Goal: Task Accomplishment & Management: Use online tool/utility

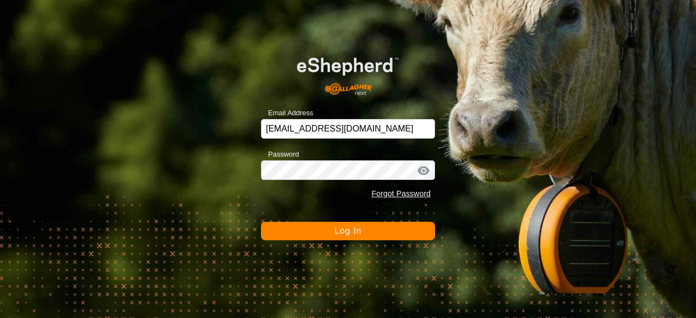
click at [302, 227] on button "Log In" at bounding box center [348, 231] width 174 height 18
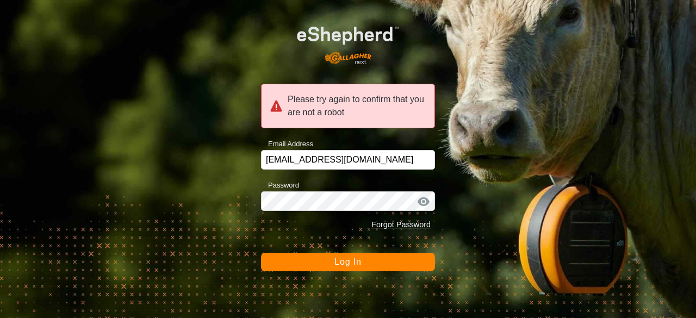
click at [306, 255] on button "Log In" at bounding box center [348, 262] width 174 height 18
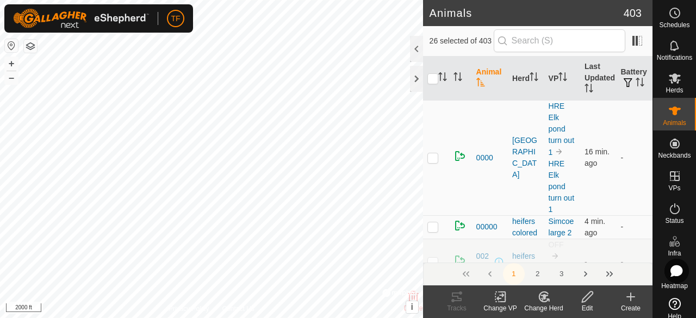
click at [235, 217] on div "247p 0174690756 [GEOGRAPHIC_DATA] HRE Elk pond turn out 1 + – ⇧ i © Mapbox , © …" at bounding box center [211, 159] width 423 height 318
click at [542, 299] on icon at bounding box center [544, 296] width 14 height 13
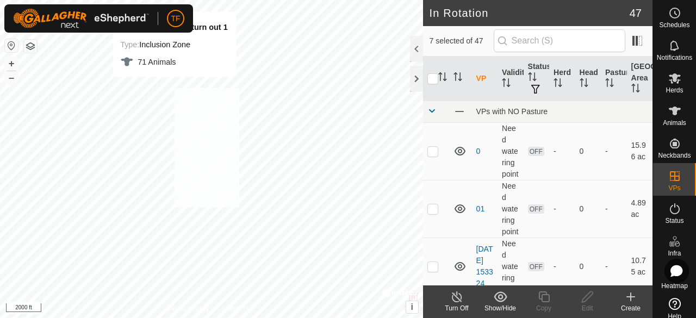
click at [174, 87] on div "HRE Elk pond turn out 1 Type: Inclusion Zone 71 Animals + – ⇧ i © Mapbox , © Op…" at bounding box center [211, 159] width 423 height 318
click at [673, 121] on span "Animals" at bounding box center [673, 123] width 23 height 7
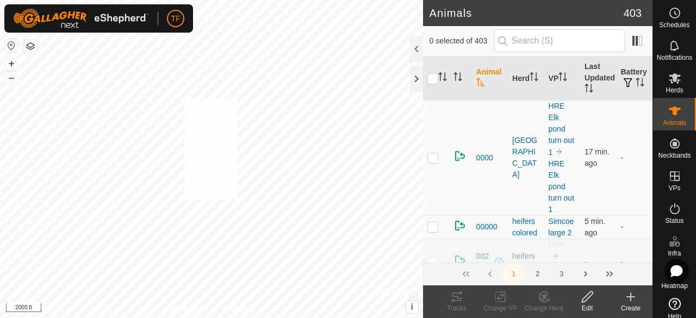
click at [185, 98] on div "M5p 3738241605 [GEOGRAPHIC_DATA] HRE Elk pond turn out 1 + – ⇧ i © Mapbox , © O…" at bounding box center [211, 159] width 423 height 318
click at [545, 298] on icon at bounding box center [544, 296] width 14 height 13
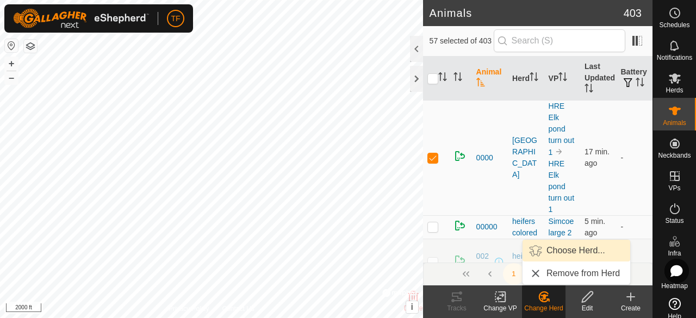
click at [556, 246] on link "Choose Herd..." at bounding box center [576, 251] width 108 height 22
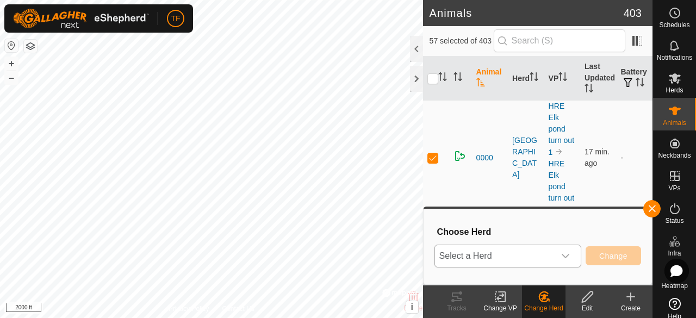
click at [566, 253] on icon "dropdown trigger" at bounding box center [565, 256] width 9 height 9
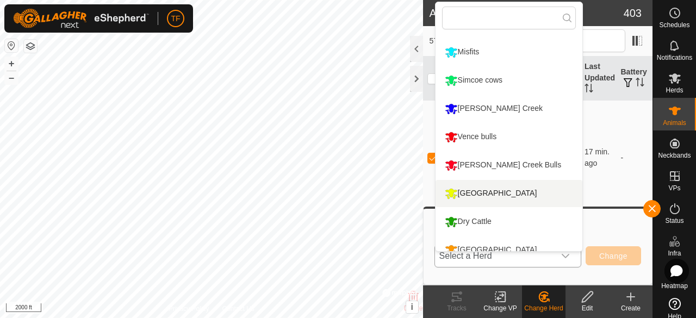
scroll to position [205, 0]
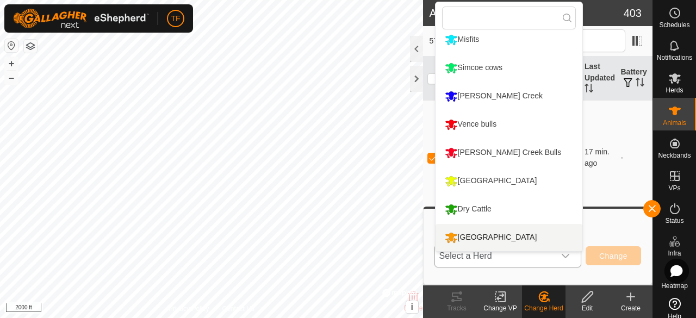
click at [481, 231] on li "[GEOGRAPHIC_DATA]" at bounding box center [508, 237] width 147 height 27
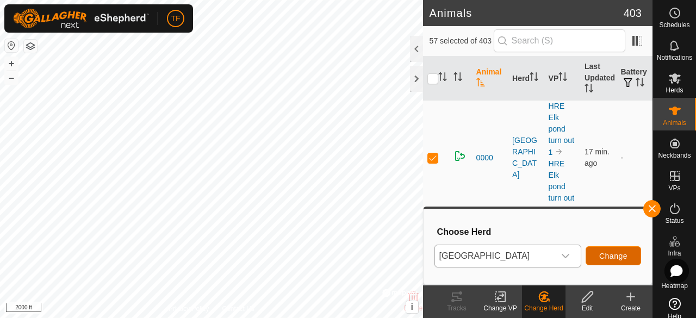
click at [606, 256] on span "Change" at bounding box center [613, 256] width 28 height 9
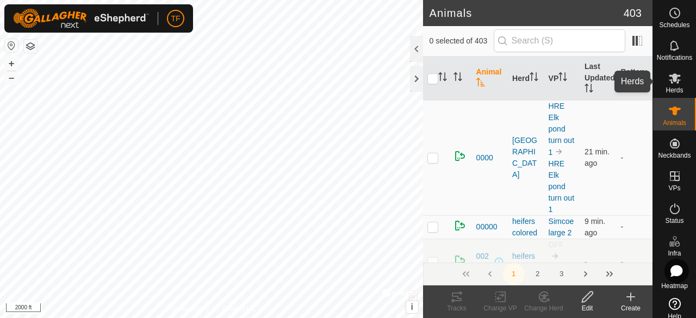
click at [668, 82] on icon at bounding box center [674, 78] width 13 height 13
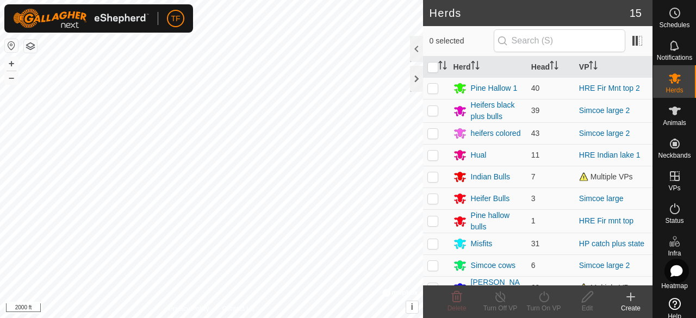
scroll to position [109, 0]
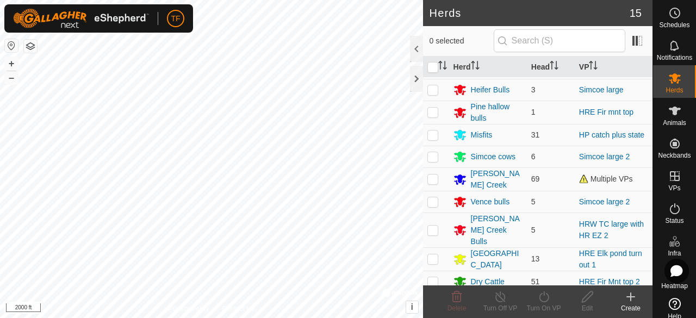
click at [630, 302] on icon at bounding box center [630, 296] width 13 height 13
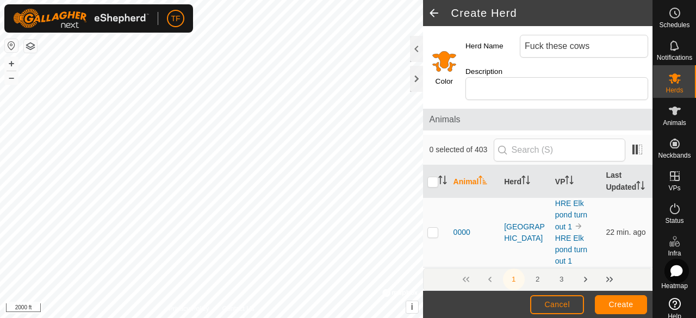
type input "Fuck these cows"
click at [444, 62] on input "Select a color" at bounding box center [444, 61] width 26 height 26
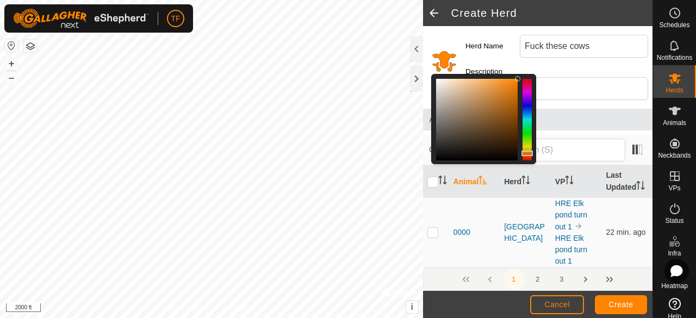
click at [526, 119] on div at bounding box center [526, 120] width 9 height 82
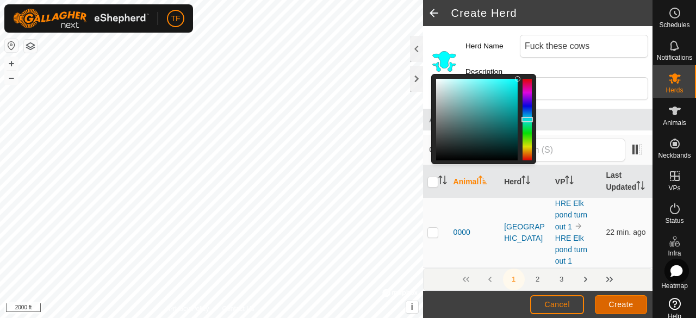
click at [614, 301] on span "Create" at bounding box center [621, 304] width 24 height 9
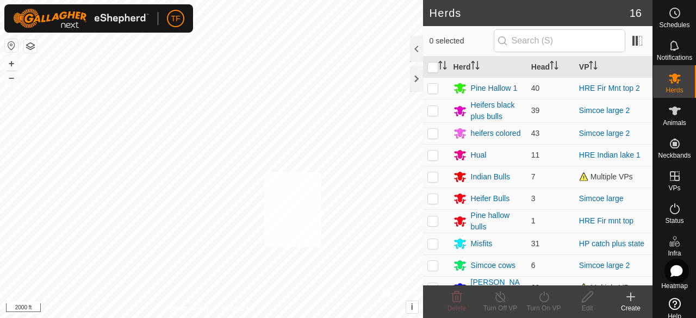
click at [321, 247] on div "+ – ⇧ i © Mapbox , © OpenStreetMap , Improve this map 2000 ft" at bounding box center [211, 159] width 423 height 318
click at [350, 202] on div "22pt 3277395945 [GEOGRAPHIC_DATA] HRE Elk pond turn out 1 + – ⇧ i © Mapbox , © …" at bounding box center [211, 159] width 423 height 318
click at [668, 114] on icon at bounding box center [674, 110] width 13 height 13
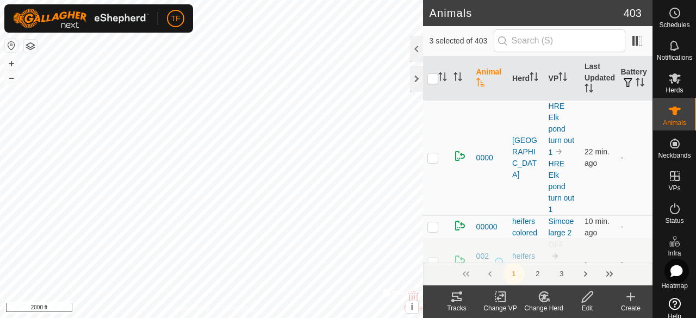
click at [543, 301] on icon at bounding box center [543, 297] width 9 height 10
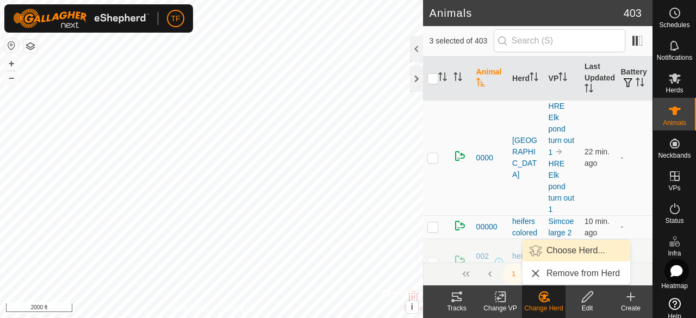
click at [557, 253] on link "Choose Herd..." at bounding box center [576, 251] width 108 height 22
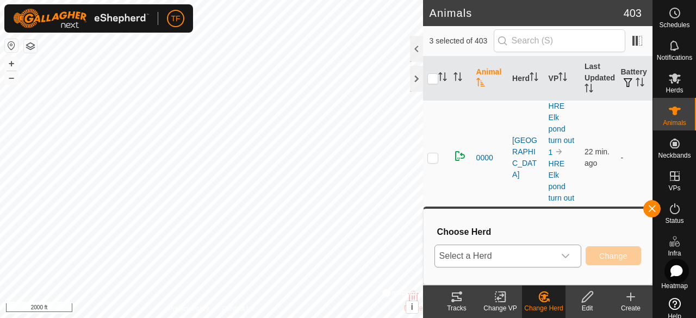
click at [565, 255] on icon "dropdown trigger" at bounding box center [565, 256] width 9 height 9
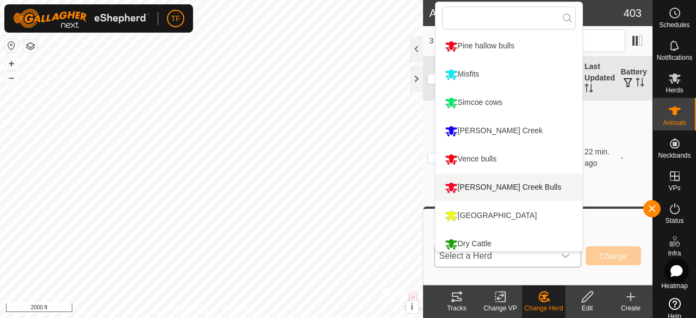
scroll to position [234, 0]
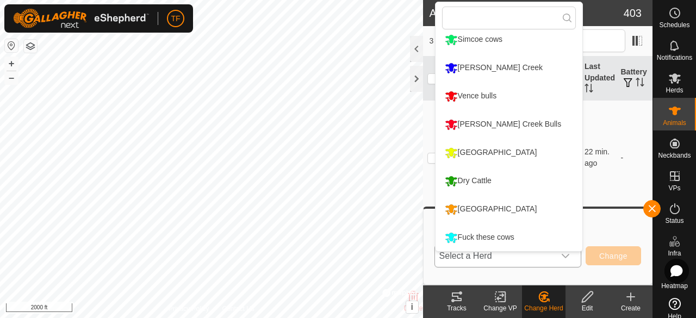
click at [503, 237] on li "Fuck these cows" at bounding box center [508, 237] width 147 height 27
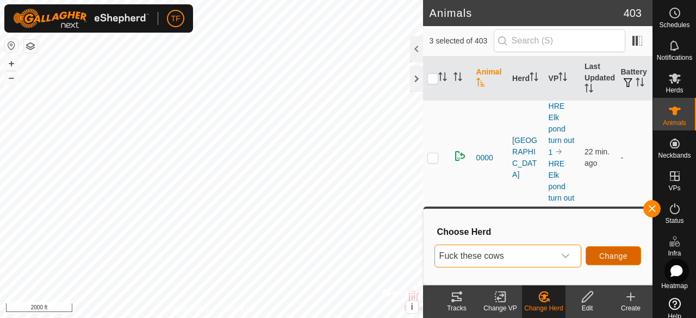
click at [624, 252] on span "Change" at bounding box center [613, 256] width 28 height 9
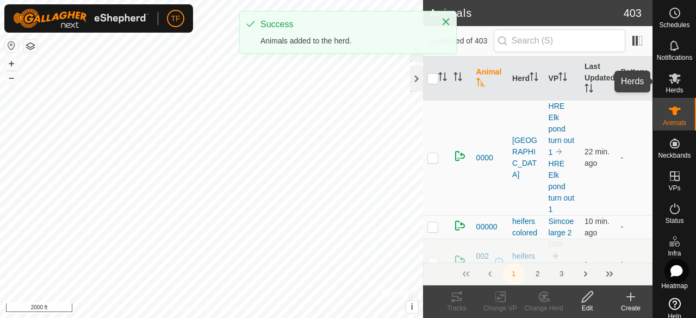
click at [671, 83] on icon at bounding box center [674, 78] width 13 height 13
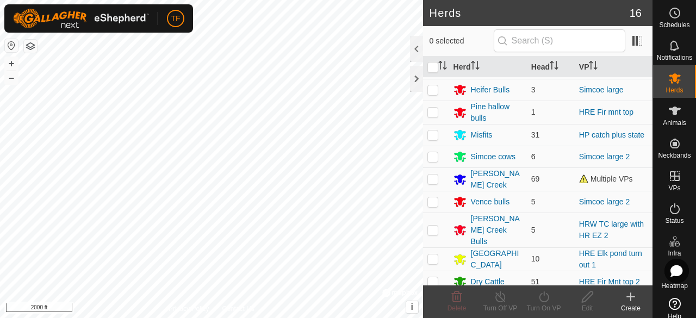
scroll to position [151, 0]
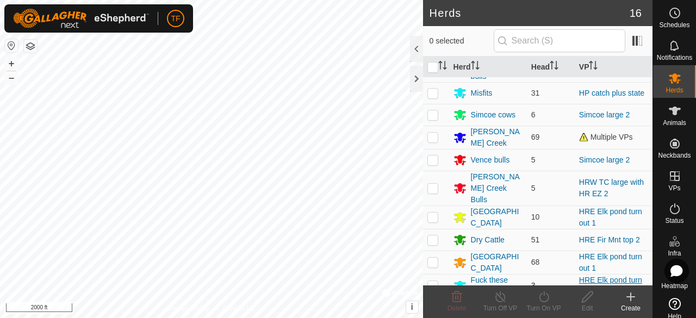
click at [582, 276] on link "HRE Elk pond turn out 1" at bounding box center [610, 286] width 63 height 20
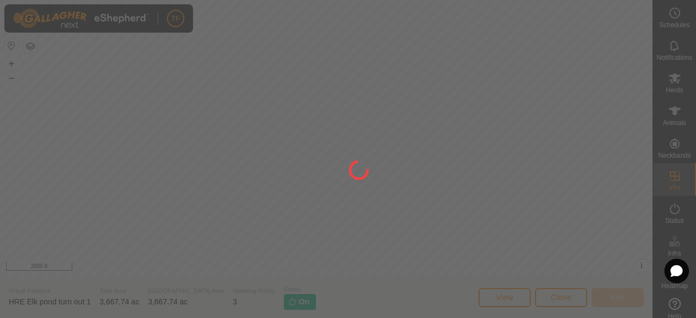
click at [550, 297] on div at bounding box center [348, 159] width 696 height 318
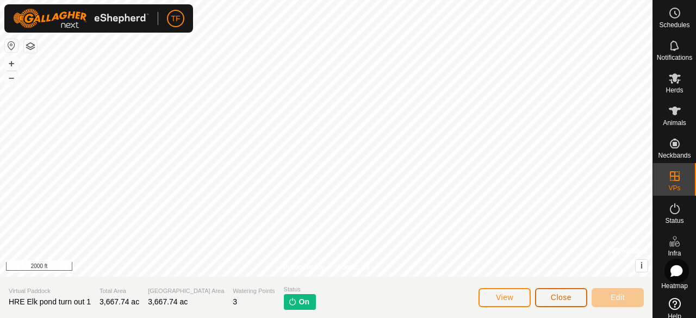
click at [557, 302] on button "Close" at bounding box center [561, 297] width 52 height 19
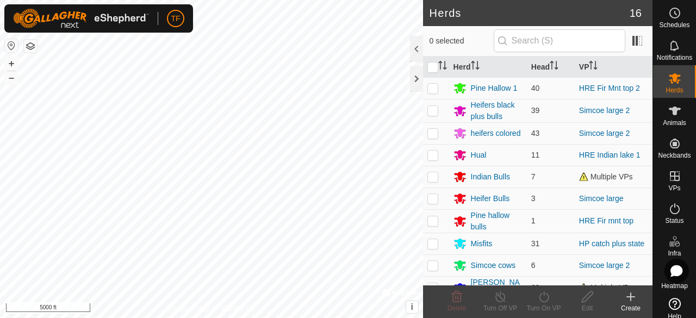
scroll to position [151, 0]
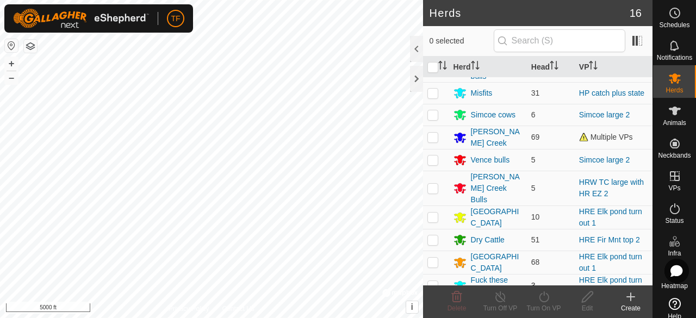
click at [431, 281] on p-checkbox at bounding box center [432, 285] width 11 height 9
click at [547, 303] on div "Turn On VP" at bounding box center [543, 308] width 43 height 10
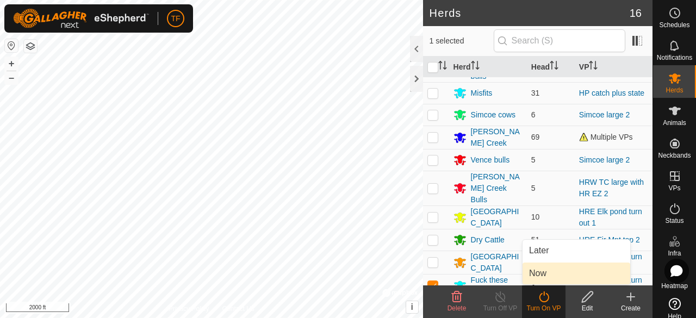
click at [546, 275] on link "Now" at bounding box center [576, 273] width 108 height 22
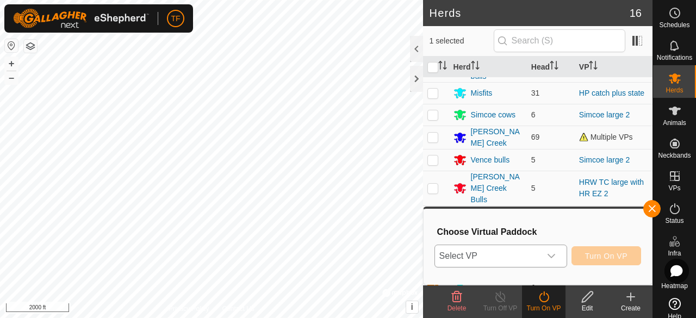
click at [558, 254] on div "dropdown trigger" at bounding box center [551, 256] width 22 height 22
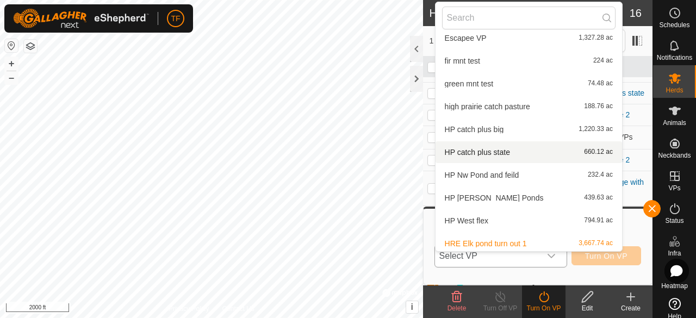
scroll to position [284, 0]
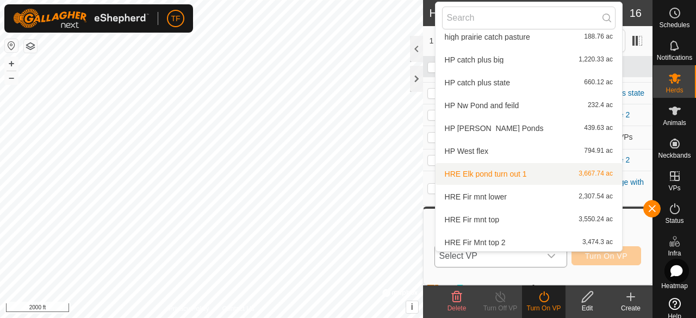
click at [524, 172] on li "HRE Elk pond turn out 1 3,667.74 ac" at bounding box center [528, 174] width 186 height 22
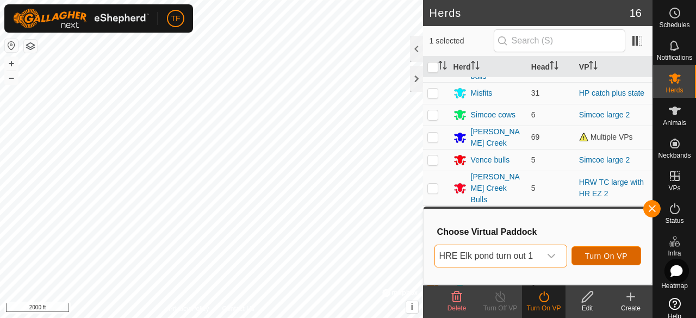
click at [596, 253] on span "Turn On VP" at bounding box center [606, 256] width 42 height 9
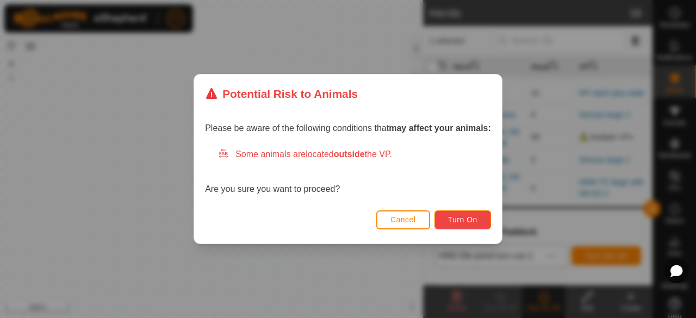
click at [443, 220] on button "Turn On" at bounding box center [462, 219] width 57 height 19
